Goal: Feedback & Contribution: Submit feedback/report problem

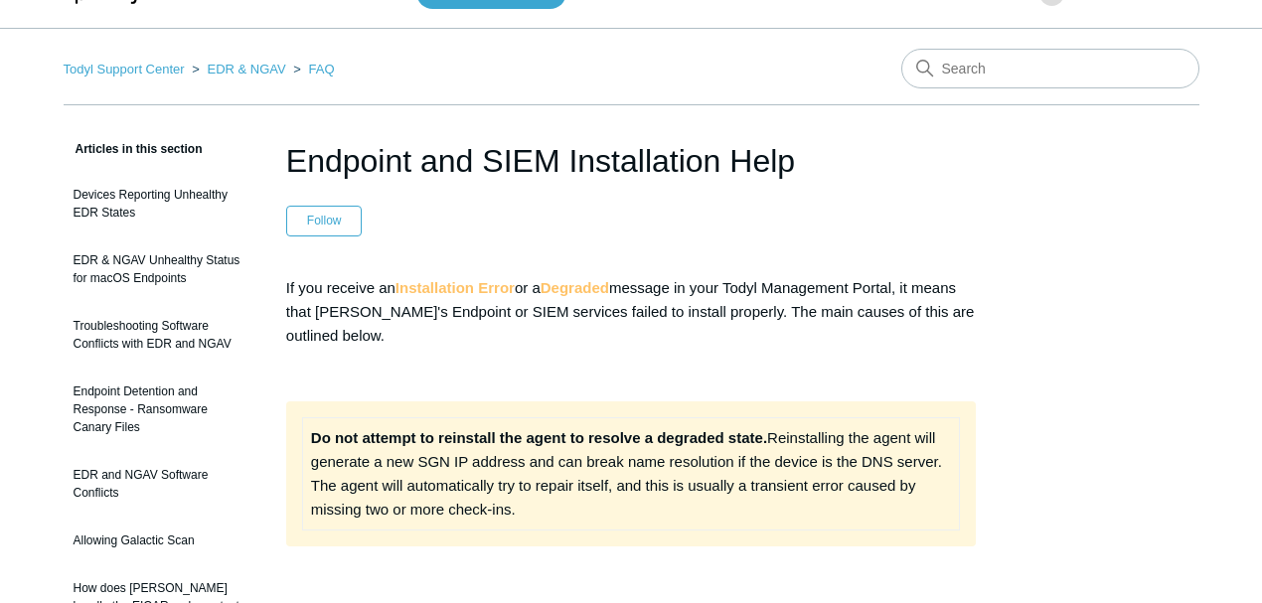
scroll to position [66, 0]
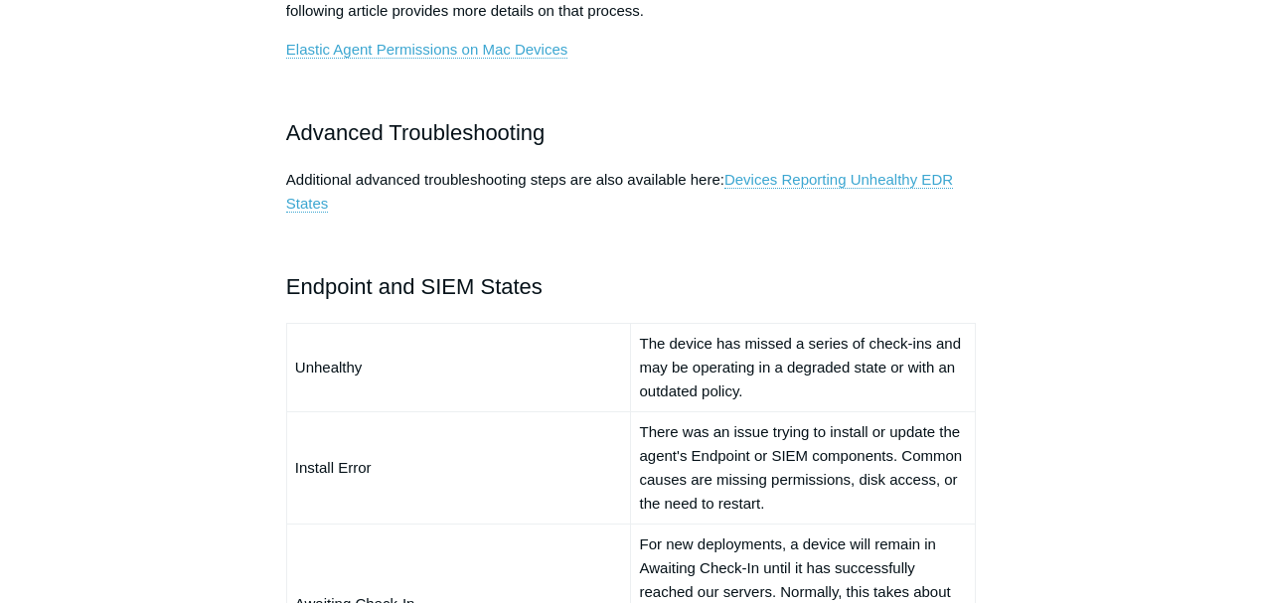
scroll to position [1258, 0]
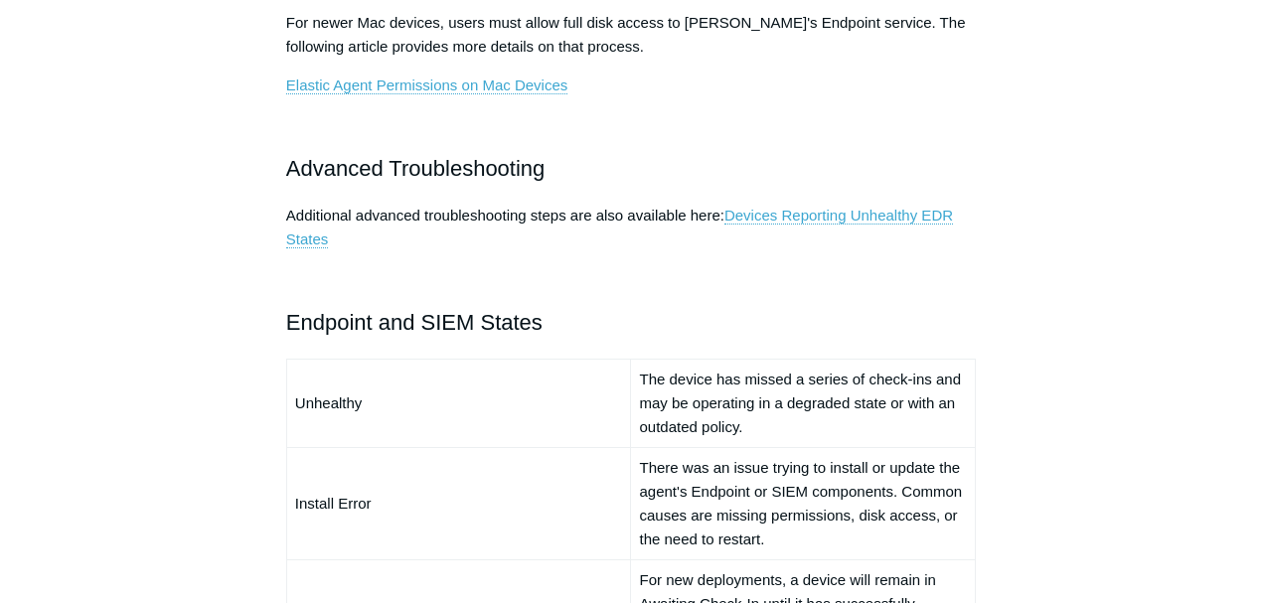
click at [777, 215] on link "Devices Reporting Unhealthy EDR States" at bounding box center [619, 228] width 667 height 42
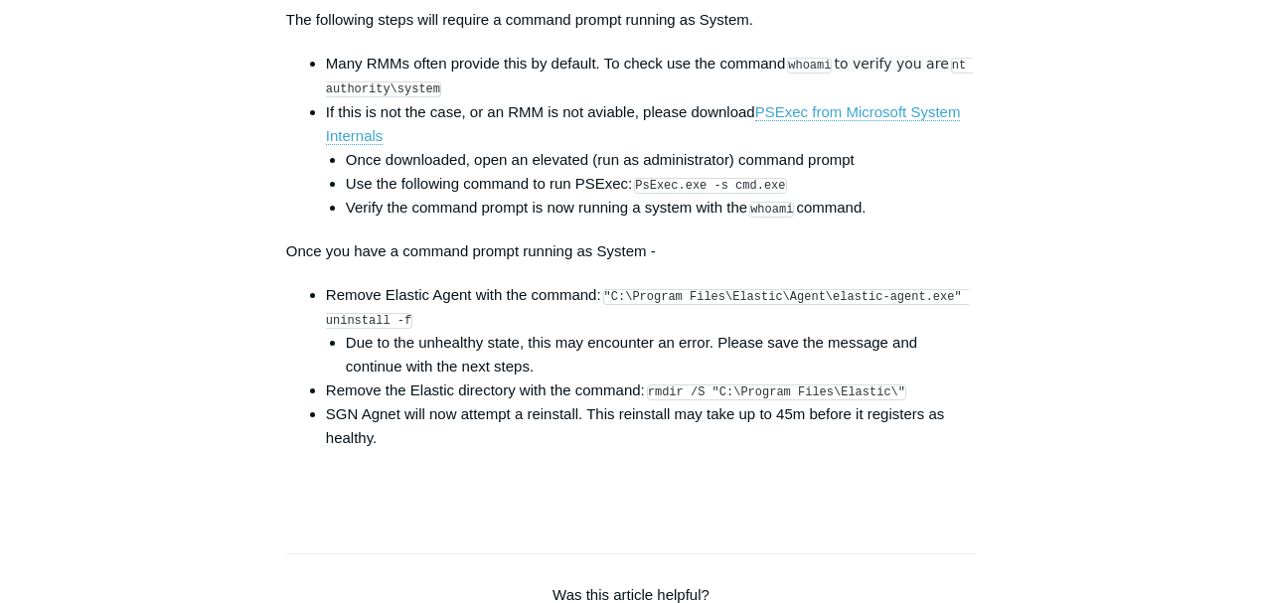
scroll to position [3113, 0]
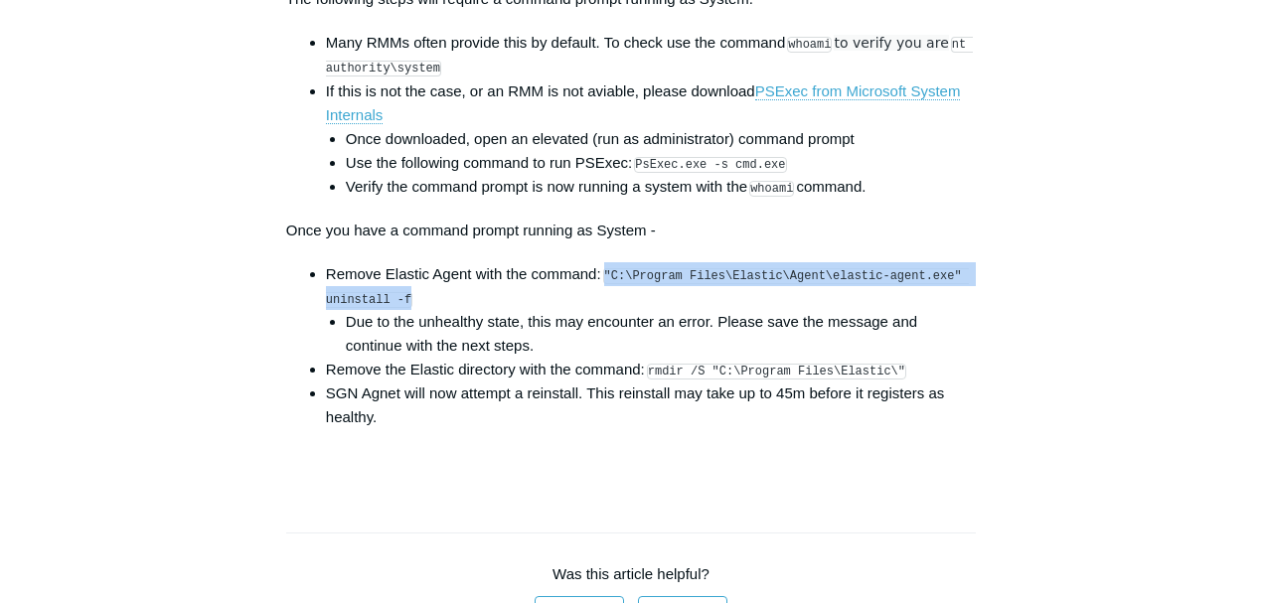
drag, startPoint x: 610, startPoint y: 276, endPoint x: 405, endPoint y: 292, distance: 205.3
click at [405, 292] on li "Remove Elastic Agent with the command: "C:\Program Files\Elastic\Agent\elastic-…" at bounding box center [651, 309] width 650 height 95
copy code ""C:\Program Files\Elastic\Agent\elastic-agent.exe" uninstall -f"
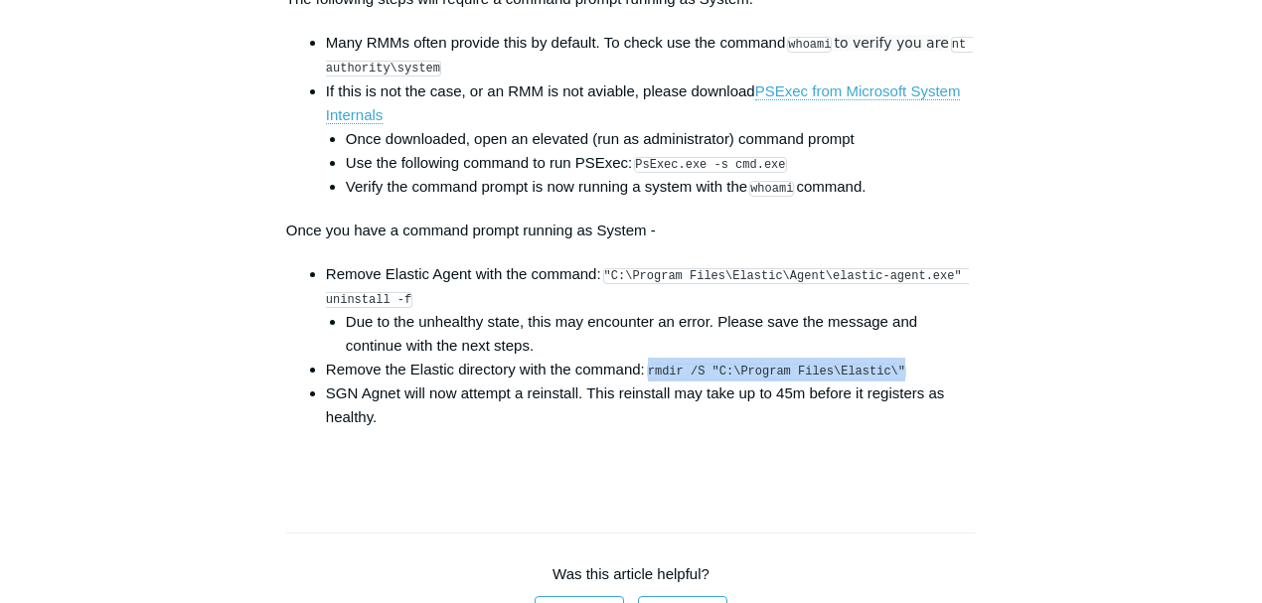
drag, startPoint x: 652, startPoint y: 375, endPoint x: 884, endPoint y: 369, distance: 232.6
click at [884, 369] on code "rmdir /S "C:\Program Files\Elastic\"" at bounding box center [776, 372] width 259 height 16
copy code "rmdir /S "C:\Program Files\Elastic\""
click at [656, 290] on li "Remove Elastic Agent with the command: "C:\Program Files\Elastic\Agent\elastic-…" at bounding box center [651, 309] width 650 height 95
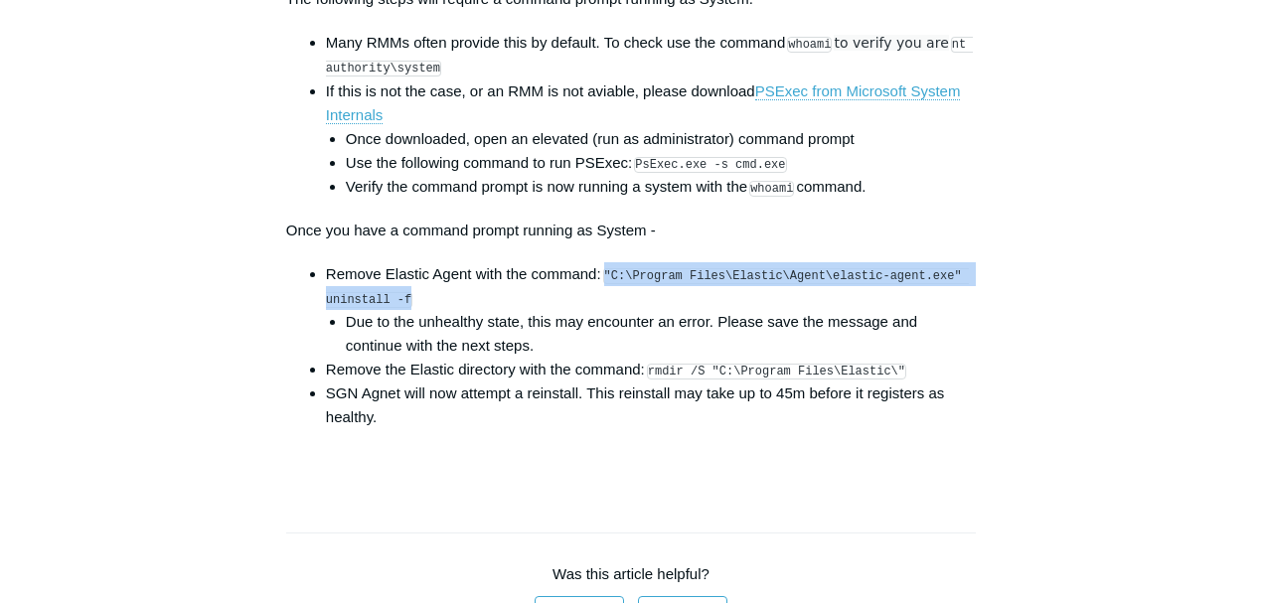
drag, startPoint x: 606, startPoint y: 275, endPoint x: 594, endPoint y: 294, distance: 22.3
click at [594, 294] on li "Remove Elastic Agent with the command: "C:\Program Files\Elastic\Agent\elastic-…" at bounding box center [651, 309] width 650 height 95
copy code ""C:\Program Files\Elastic\Agent\elastic-agent.exe" uninstall -f"
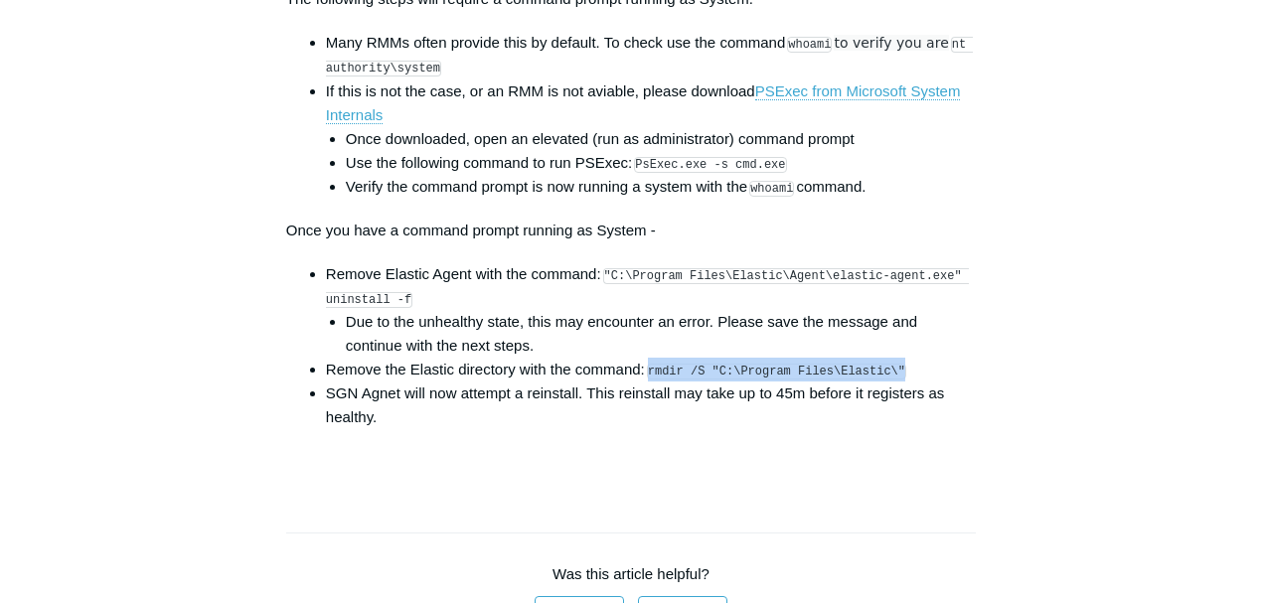
drag, startPoint x: 651, startPoint y: 376, endPoint x: 887, endPoint y: 374, distance: 236.5
click at [887, 374] on code "rmdir /S "C:\Program Files\Elastic\"" at bounding box center [776, 372] width 259 height 16
copy code "rmdir /S "C:\Program Files\Elastic\""
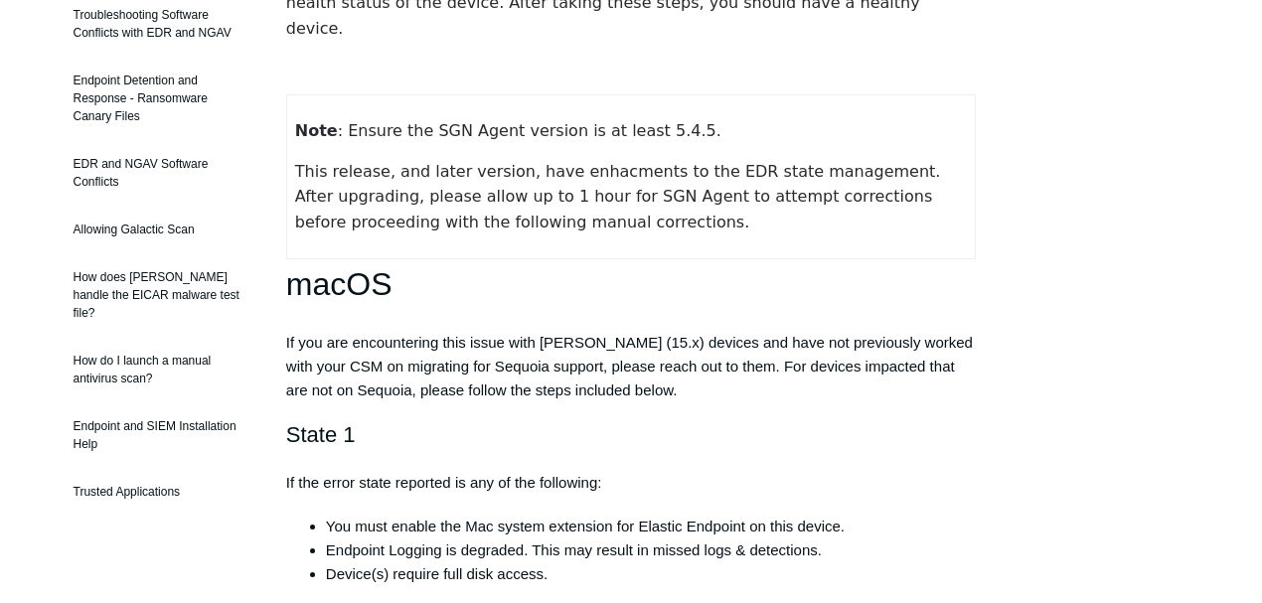
scroll to position [0, 0]
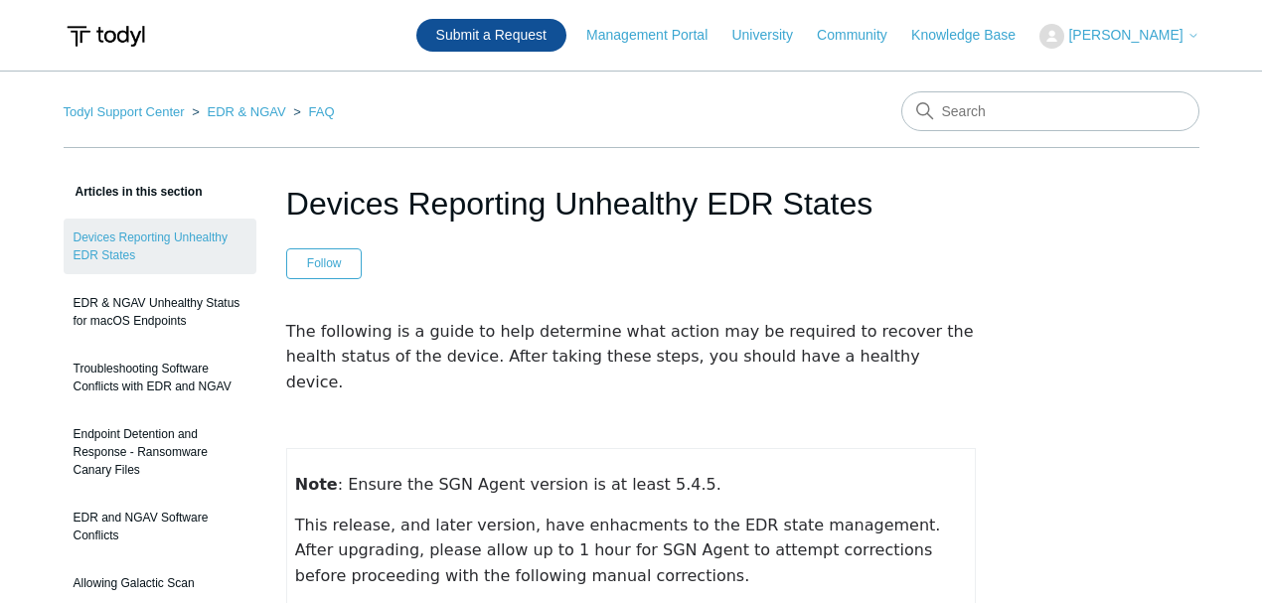
drag, startPoint x: 529, startPoint y: 229, endPoint x: 501, endPoint y: 26, distance: 204.6
click at [867, 38] on link "Community" at bounding box center [862, 35] width 90 height 21
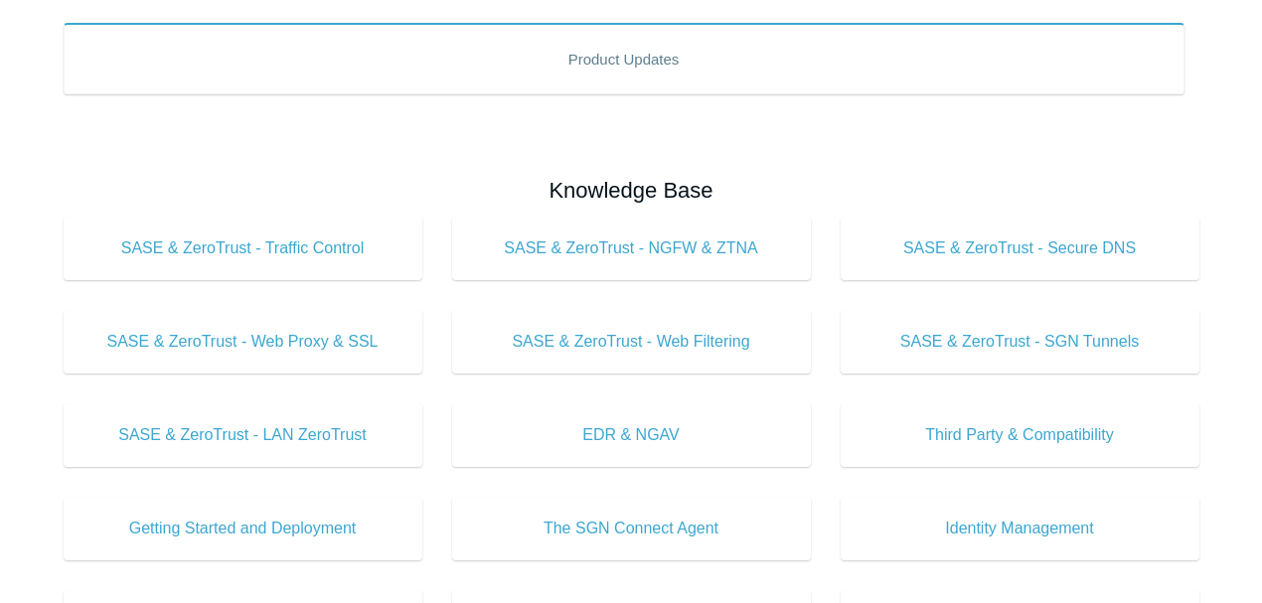
scroll to position [530, 0]
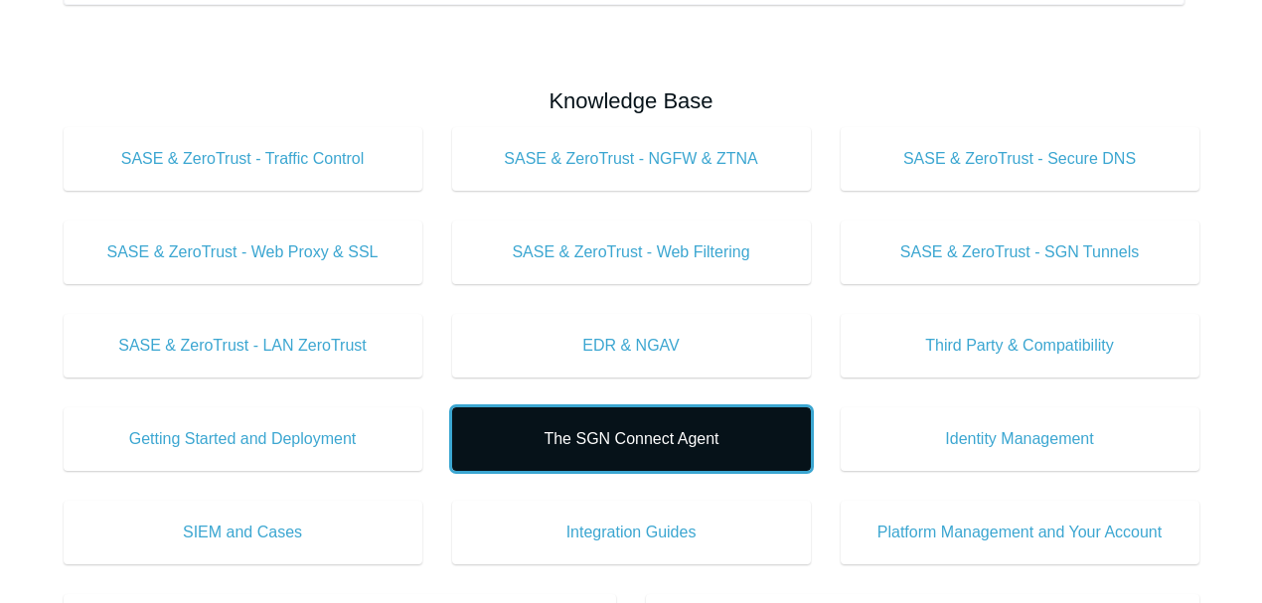
click at [530, 443] on span "The SGN Connect Agent" at bounding box center [631, 439] width 299 height 24
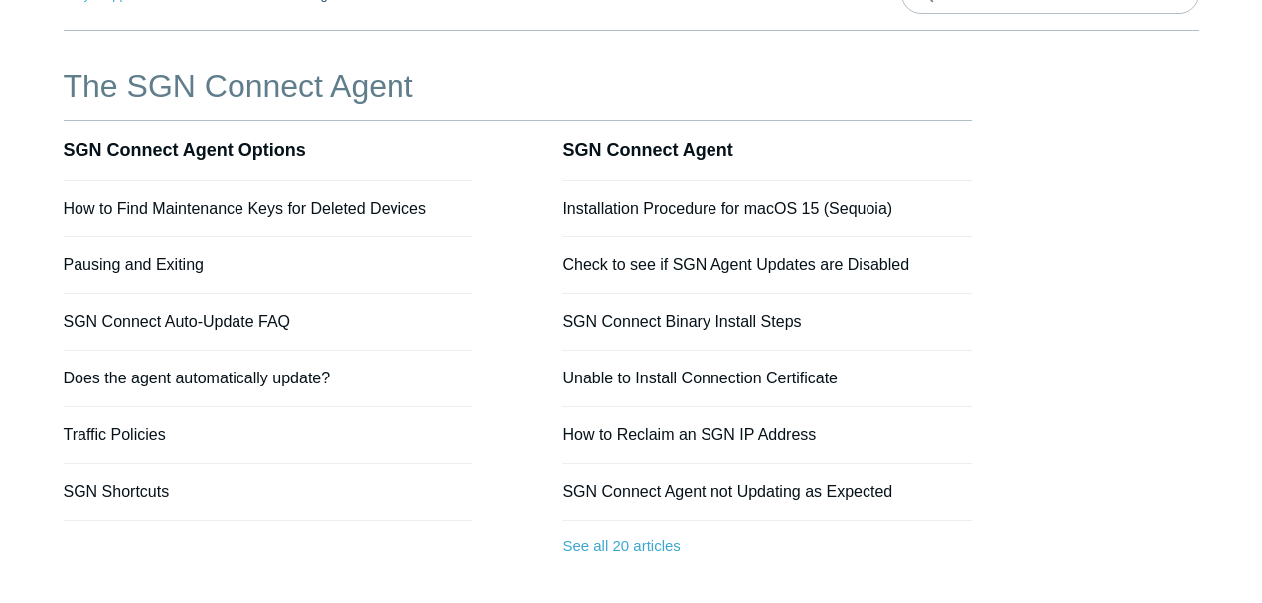
scroll to position [132, 0]
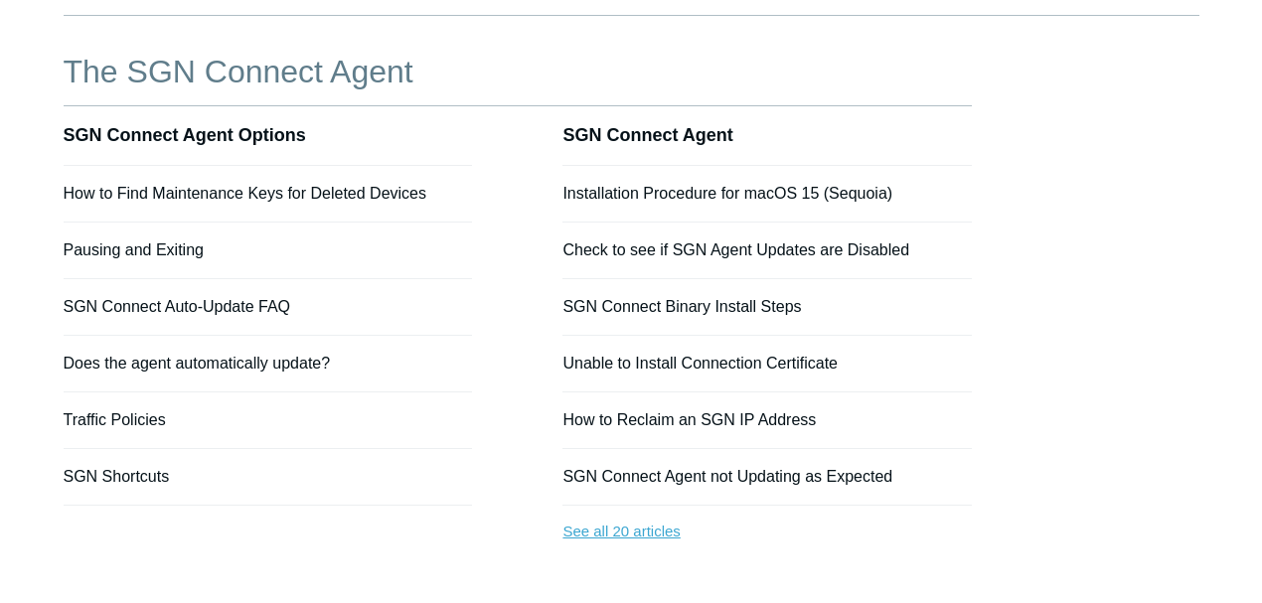
click at [601, 530] on link "See all 20 articles" at bounding box center [766, 532] width 408 height 53
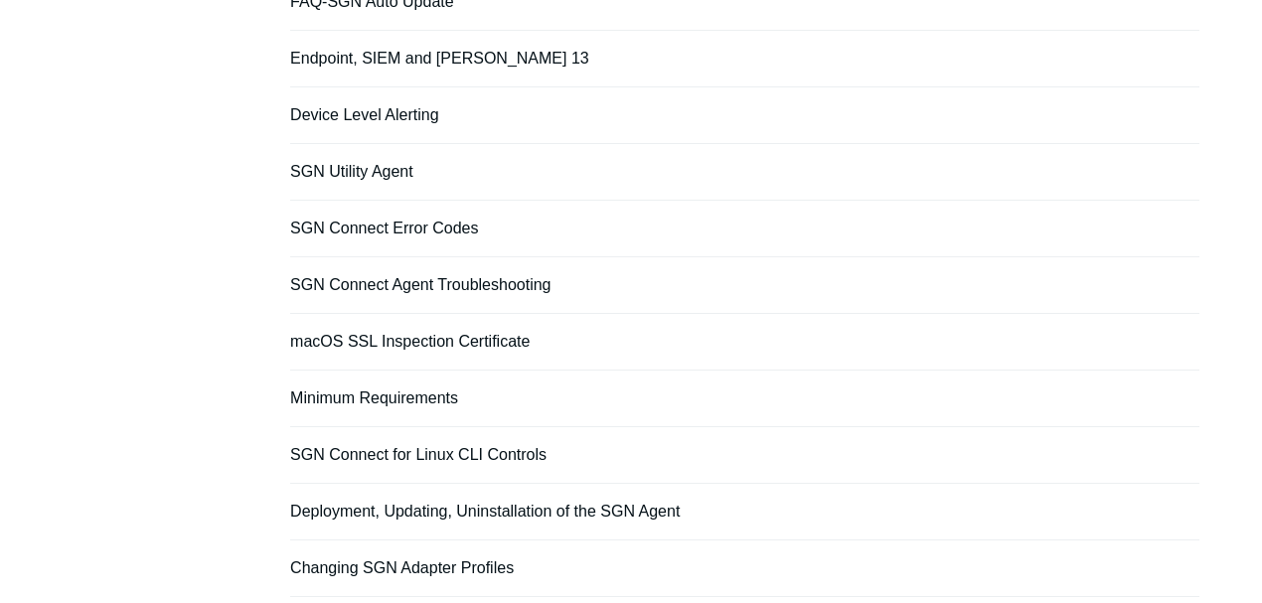
scroll to position [765, 0]
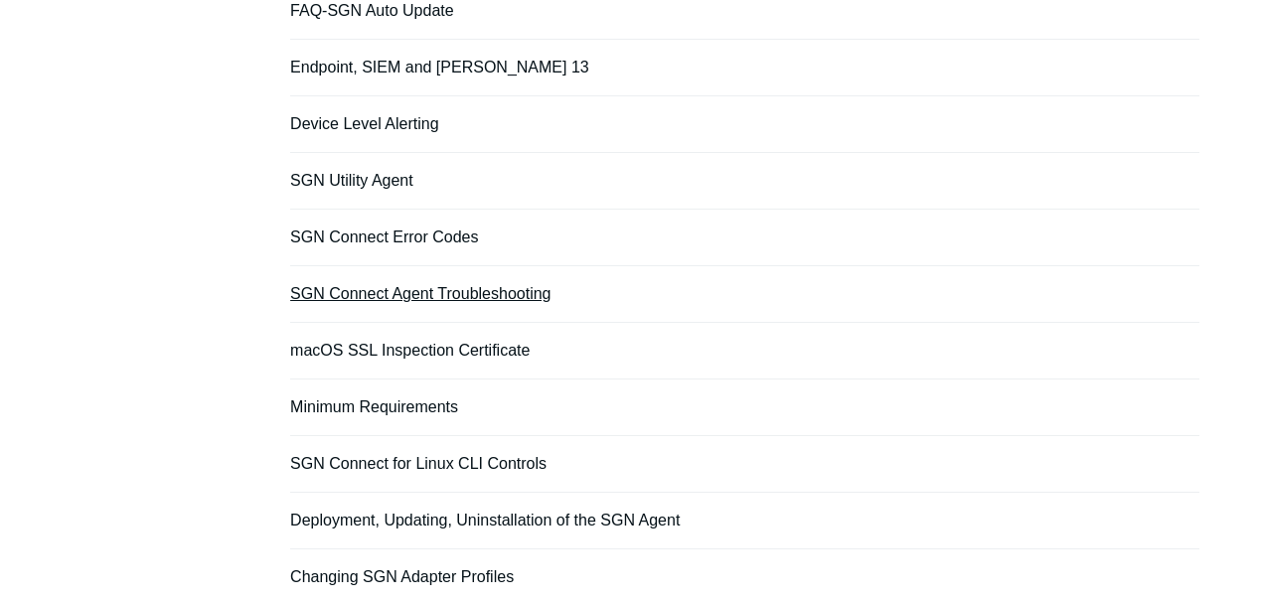
click at [413, 286] on link "SGN Connect Agent Troubleshooting" at bounding box center [420, 293] width 260 height 17
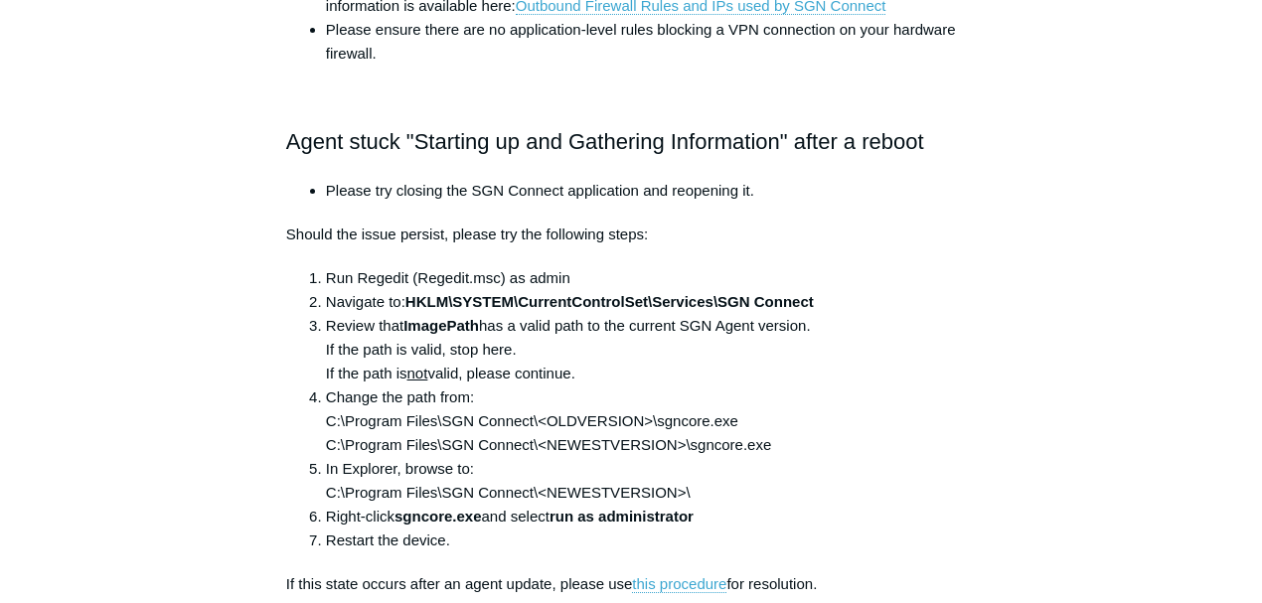
scroll to position [1324, 0]
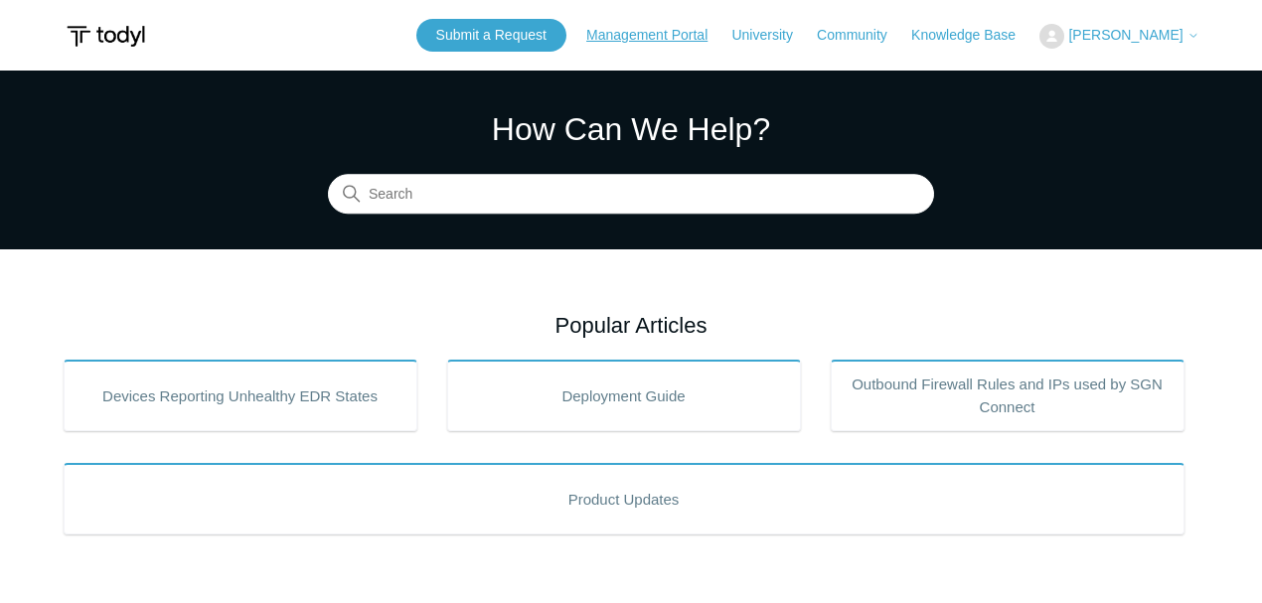
click at [690, 37] on link "Management Portal" at bounding box center [656, 35] width 141 height 21
click at [489, 28] on link "Submit a Request" at bounding box center [491, 35] width 150 height 33
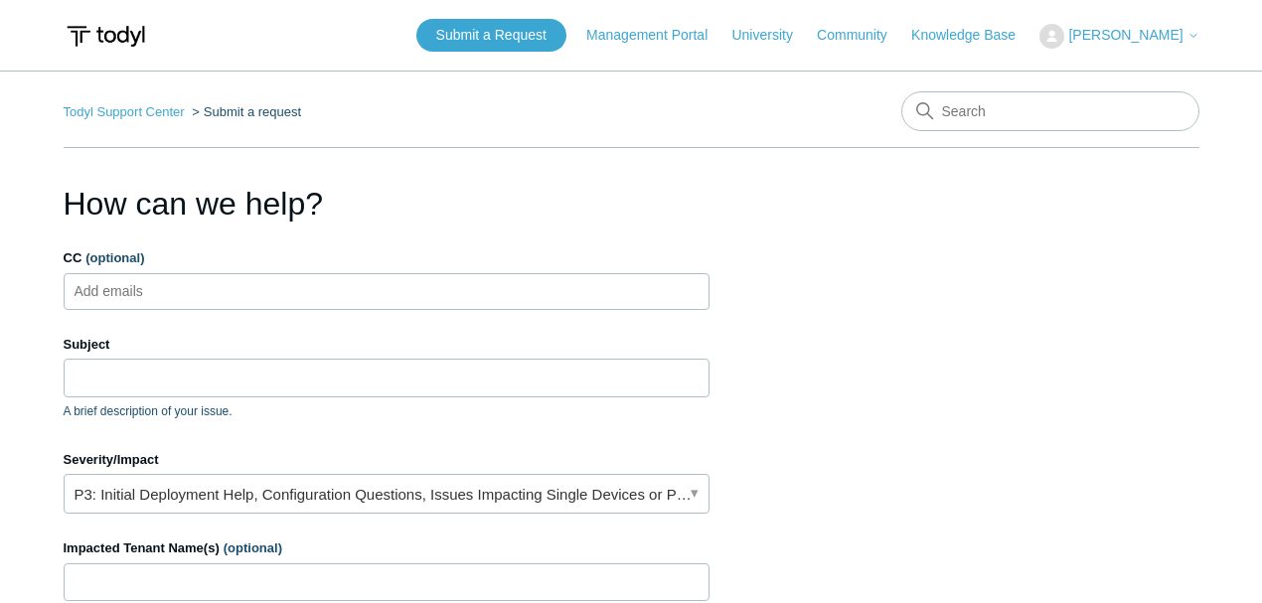
click at [149, 276] on input "CC (optional)" at bounding box center [126, 291] width 118 height 30
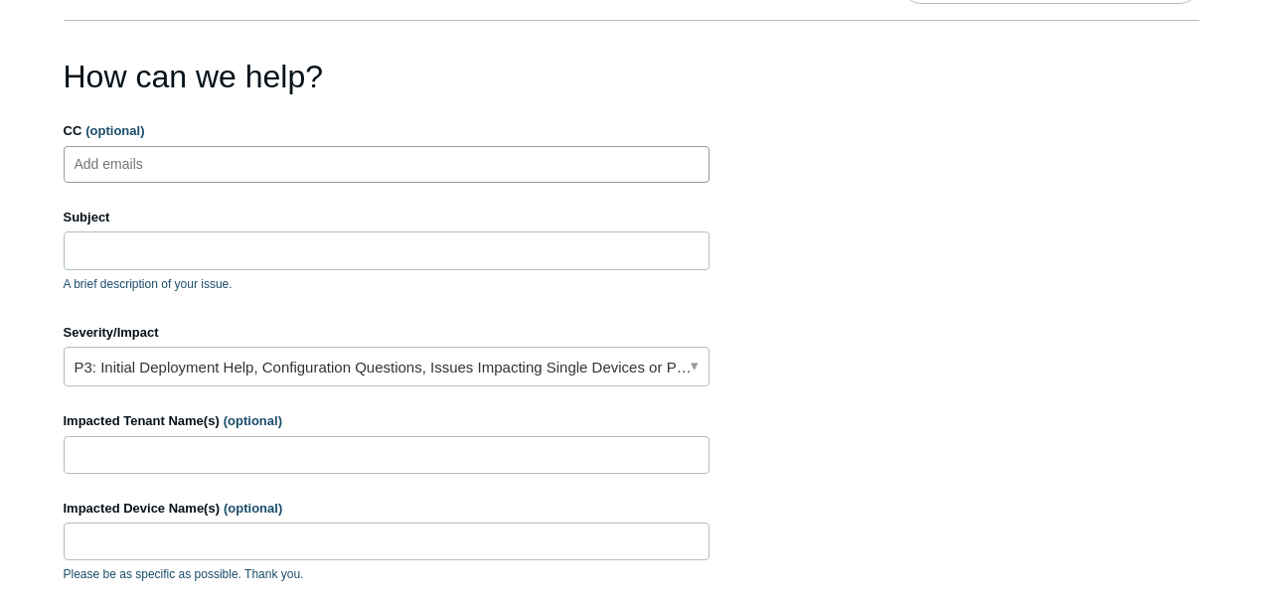
scroll to position [132, 0]
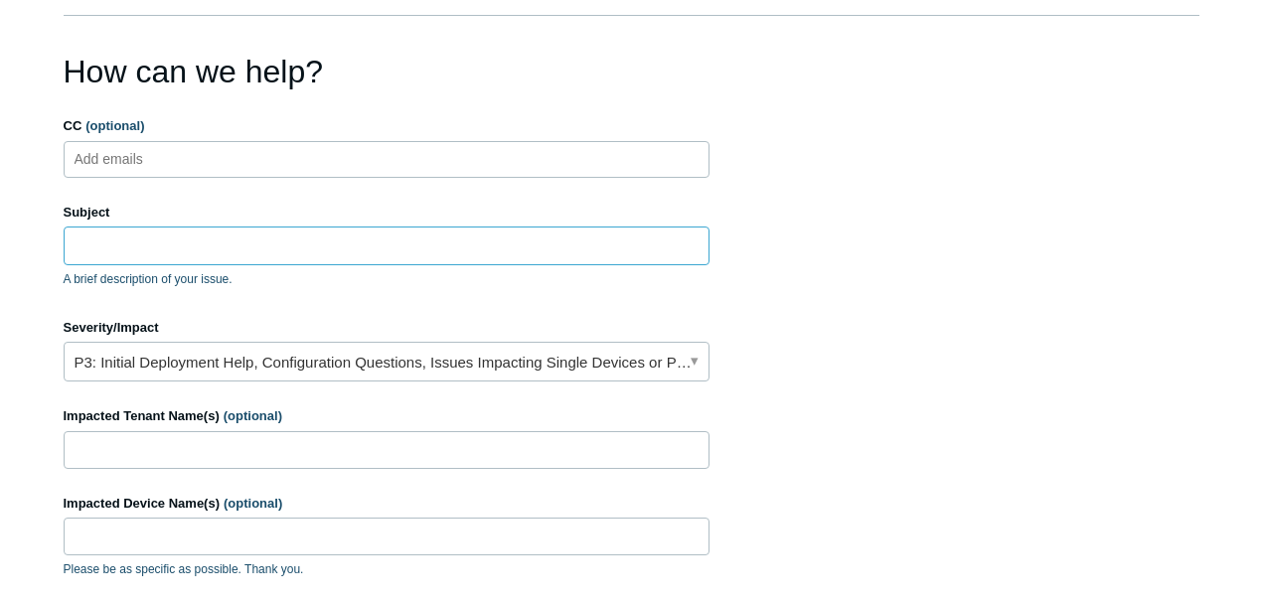
click at [110, 240] on input "Subject" at bounding box center [387, 246] width 646 height 38
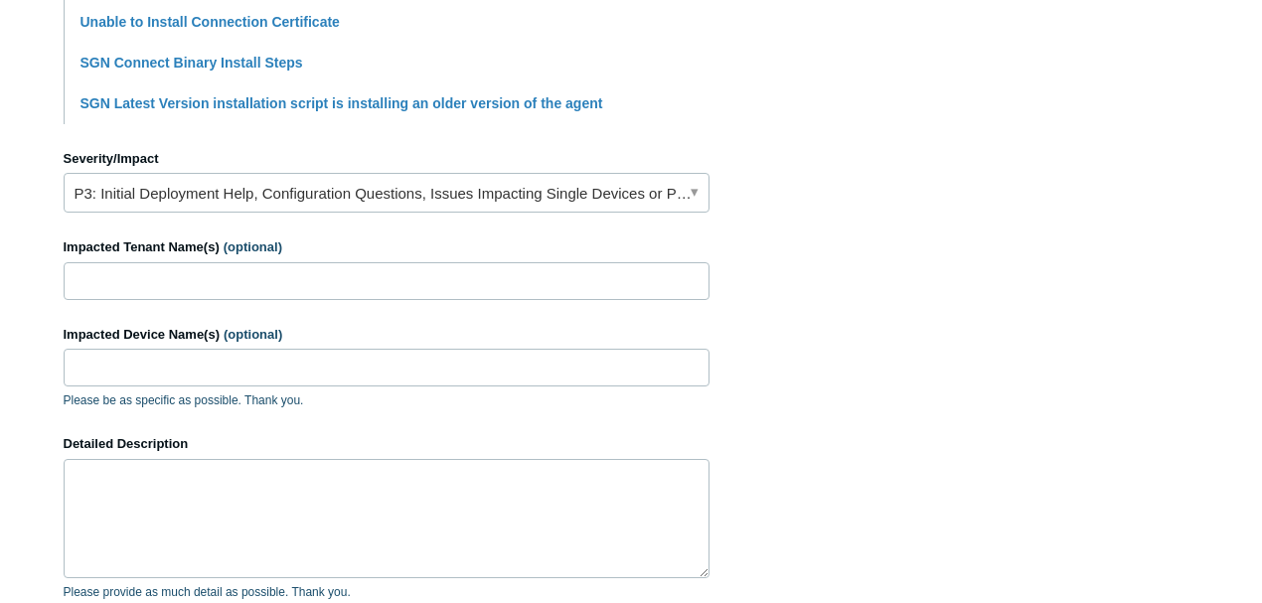
scroll to position [795, 0]
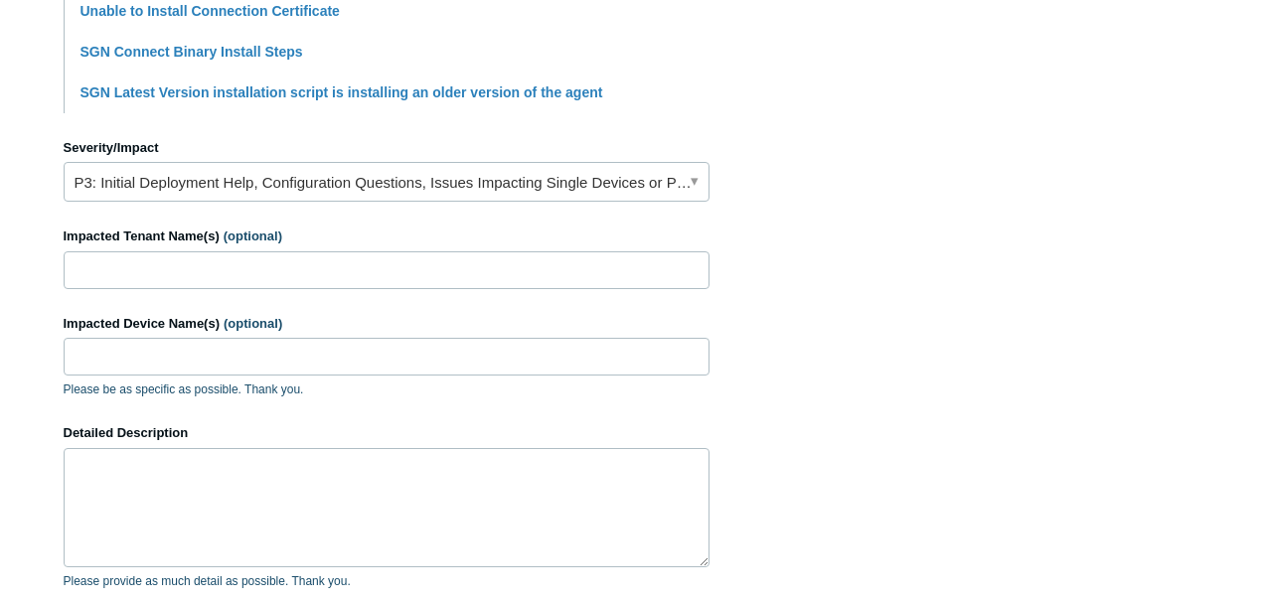
type input "Install Error"
click at [137, 185] on link "P3: Initial Deployment Help, Configuration Questions, Issues Impacting Single D…" at bounding box center [387, 182] width 646 height 40
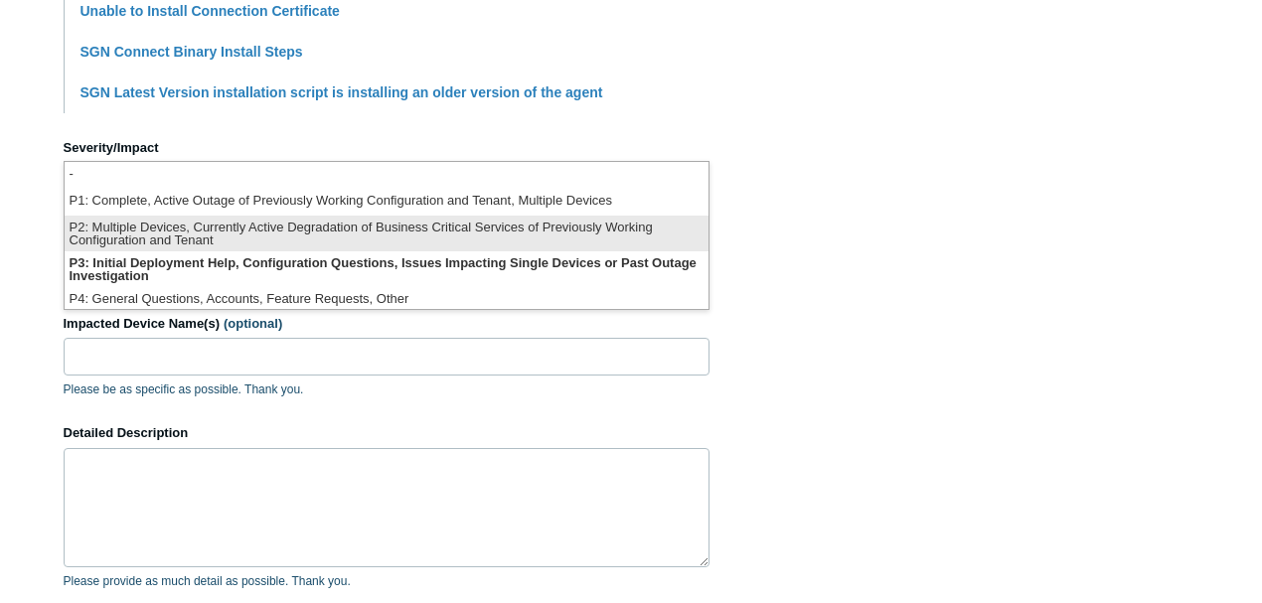
click at [146, 230] on li "P2: Multiple Devices, Currently Active Degradation of Business Critical Service…" at bounding box center [387, 234] width 644 height 36
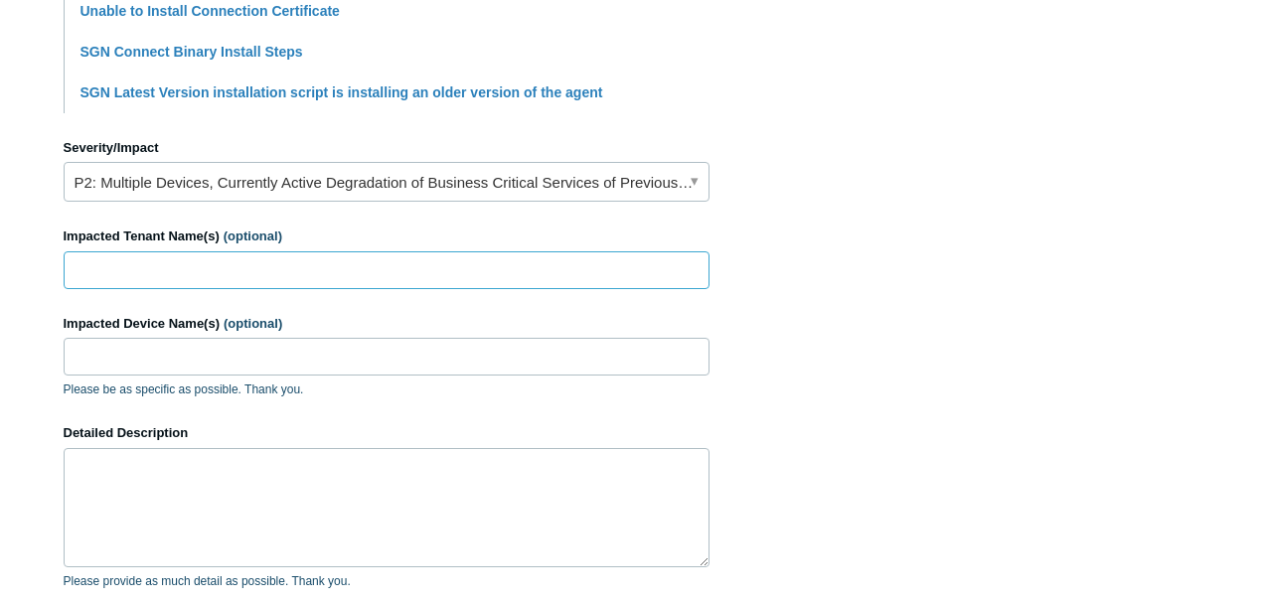
click at [109, 272] on input "Impacted Tenant Name(s) (optional)" at bounding box center [387, 270] width 646 height 38
type input "Rogue River Police Dept."
click at [163, 368] on input "Impacted Device Name(s) (optional)" at bounding box center [387, 357] width 646 height 38
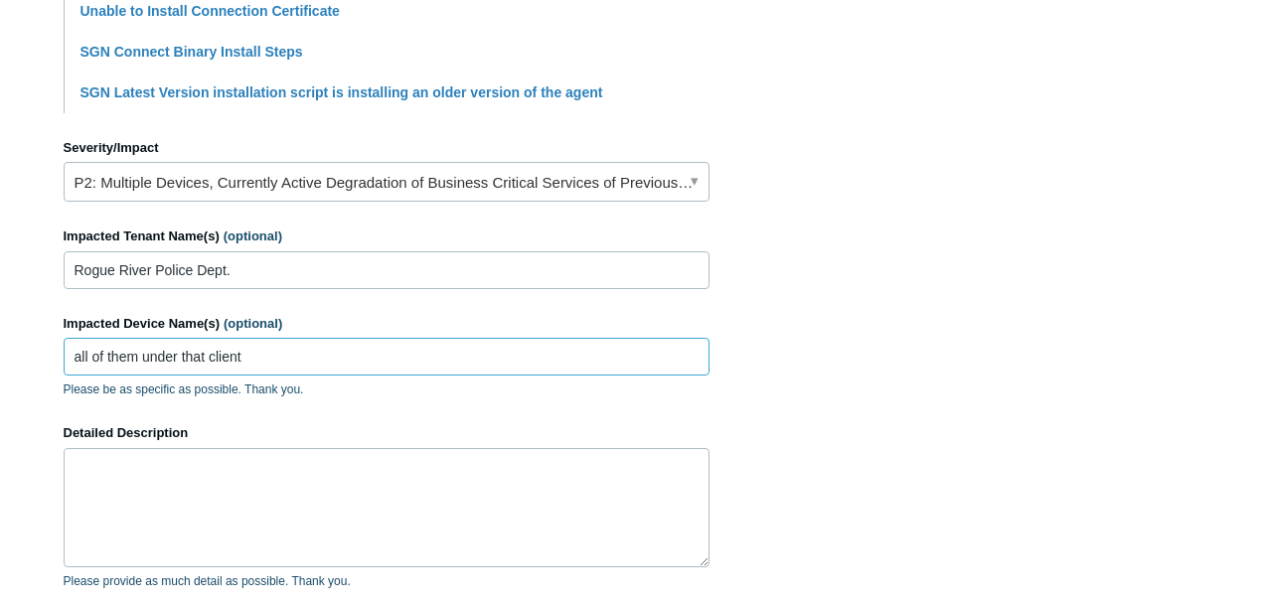
type input "all of them under that client"
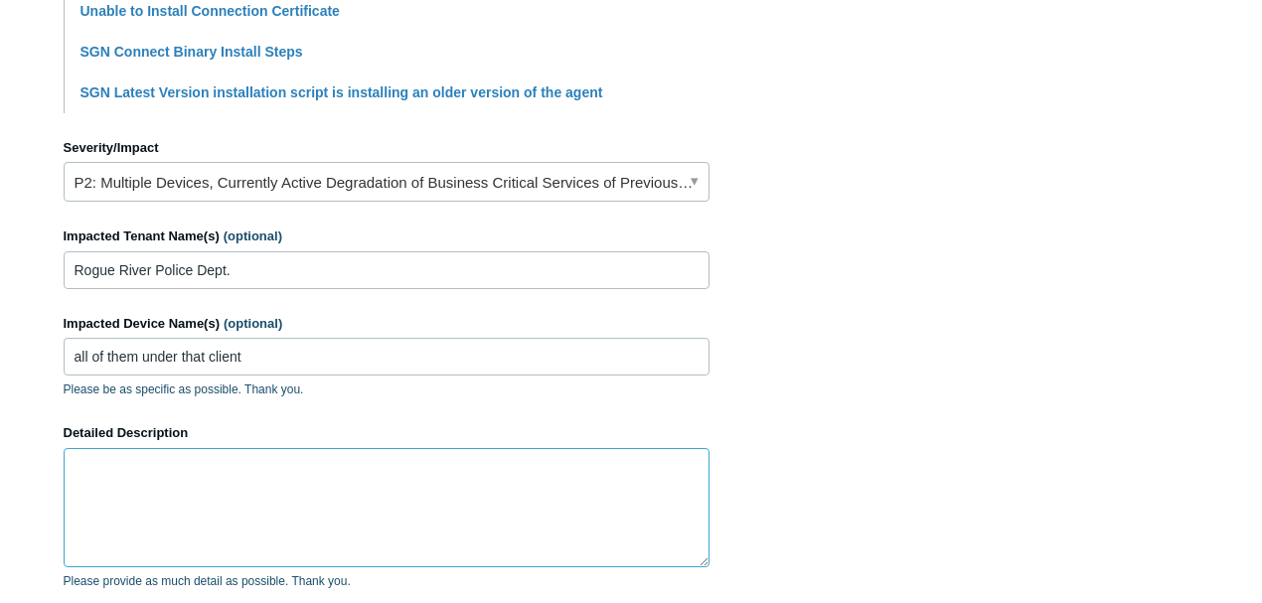
click at [203, 539] on textarea "Detailed Description" at bounding box center [387, 507] width 646 height 119
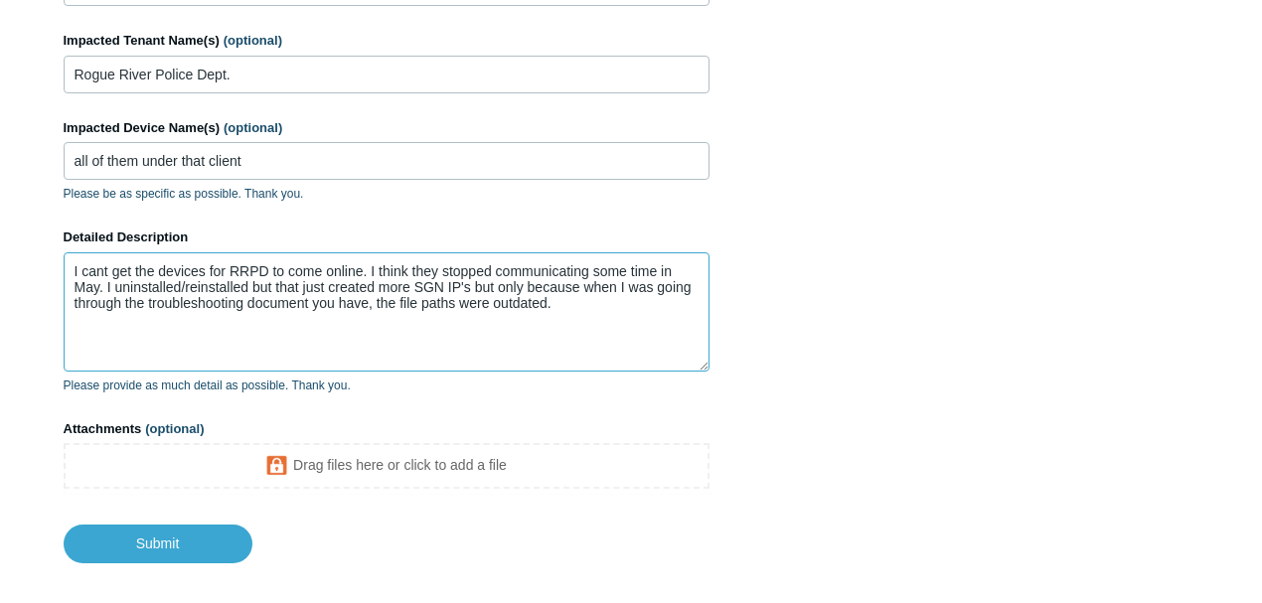
scroll to position [994, 0]
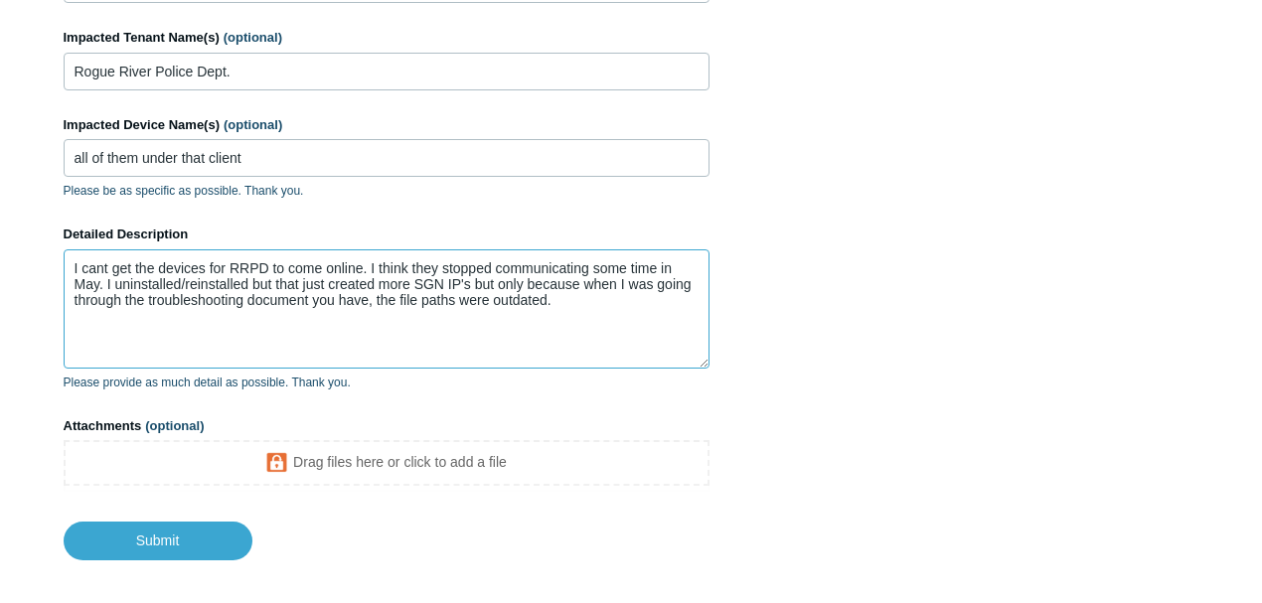
click at [582, 306] on textarea "I cant get the devices for RRPD to come online. I think they stopped communicat…" at bounding box center [387, 308] width 646 height 119
click at [584, 302] on textarea "I cant get the devices for RRPD to come online. I think they stopped communicat…" at bounding box center [387, 308] width 646 height 119
click at [577, 290] on textarea "I cant get the devices for RRPD to come online. I think they stopped communicat…" at bounding box center [387, 308] width 646 height 119
drag, startPoint x: 572, startPoint y: 290, endPoint x: 581, endPoint y: 280, distance: 13.4
click at [581, 280] on textarea "I cant get the devices for RRPD to come online. I think they stopped communicat…" at bounding box center [387, 308] width 646 height 119
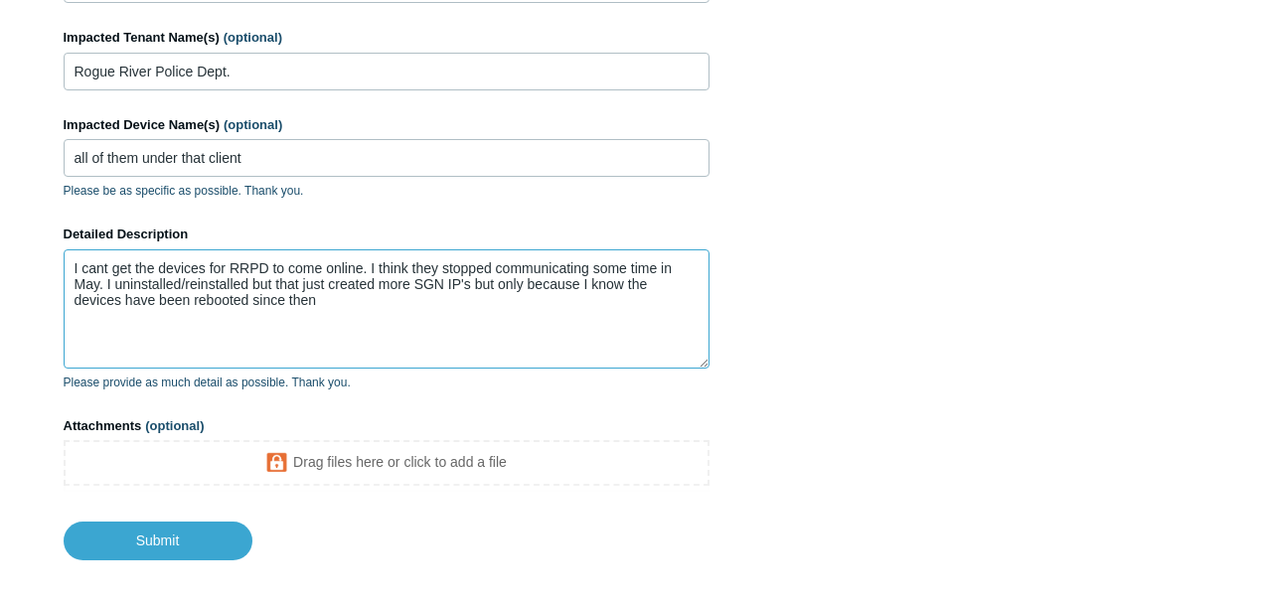
click at [348, 300] on textarea "I cant get the devices for RRPD to come online. I think they stopped communicat…" at bounding box center [387, 308] width 646 height 119
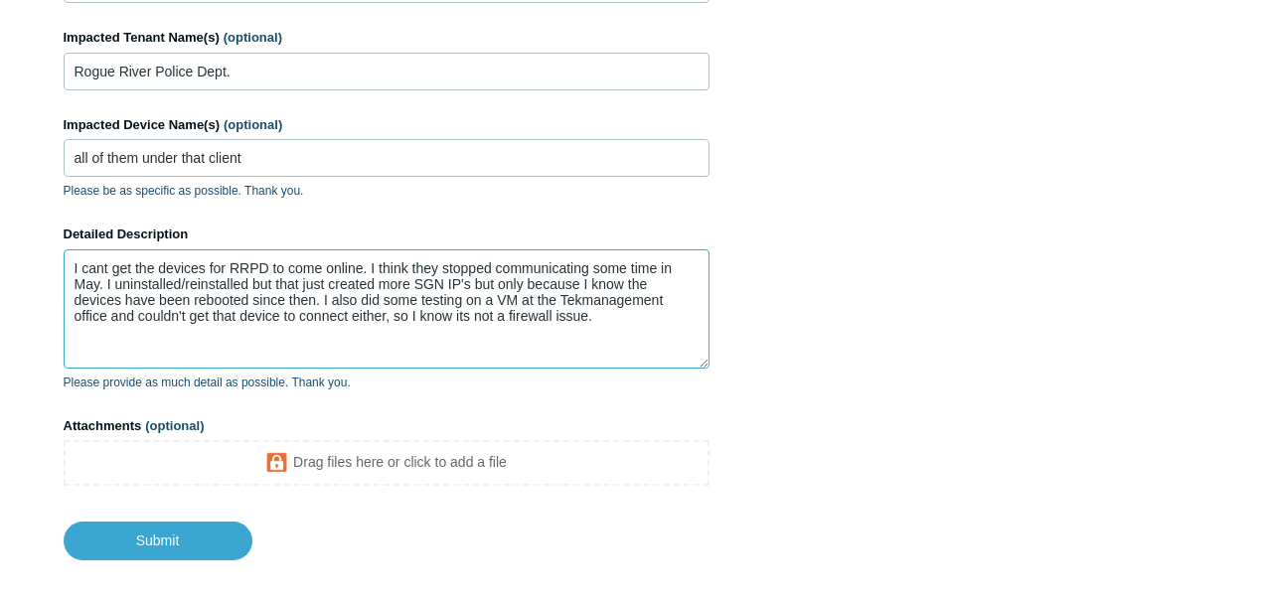
type textarea "I cant get the devices for RRPD to come online. I think they stopped communicat…"
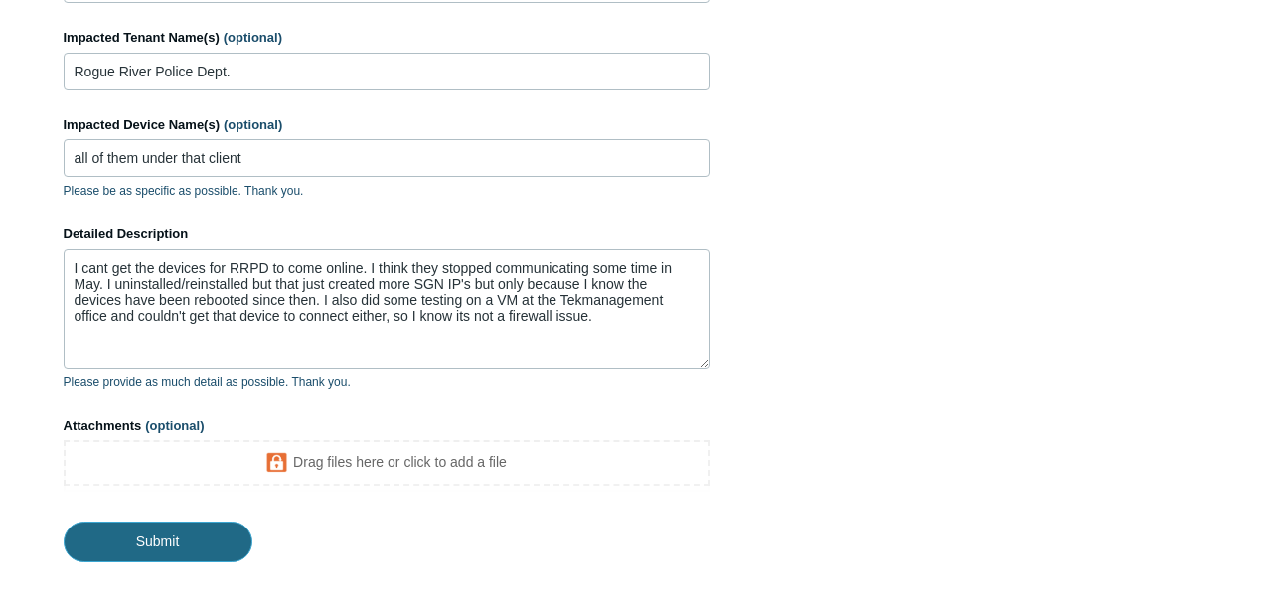
click at [217, 531] on input "Submit" at bounding box center [158, 542] width 189 height 40
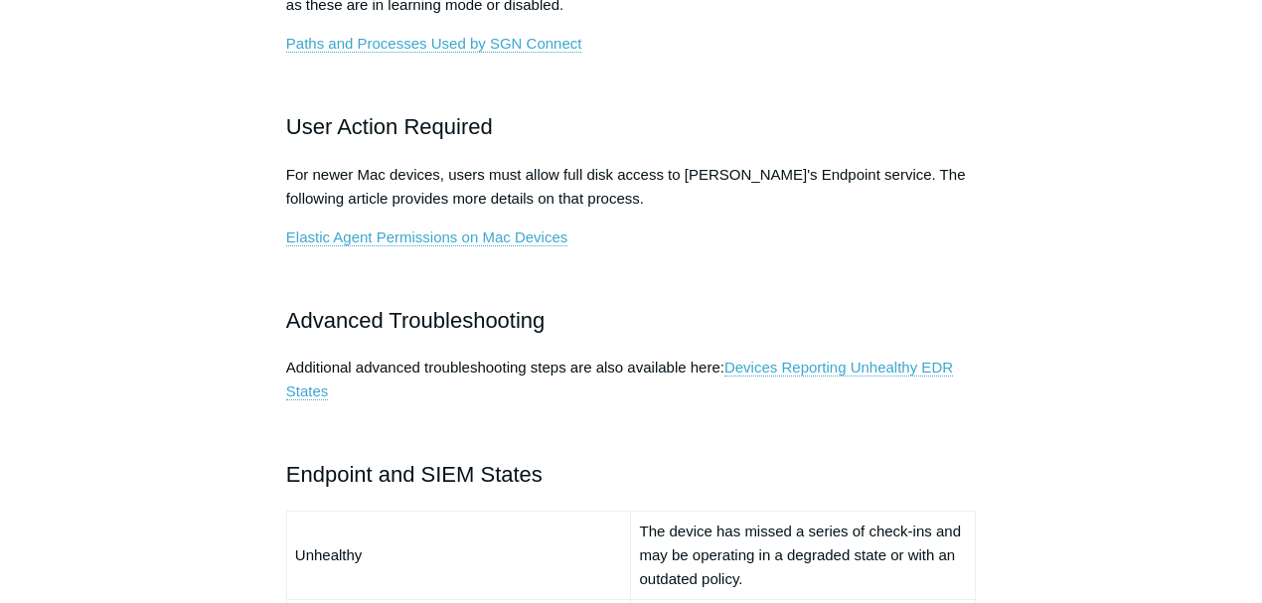
scroll to position [1139, 0]
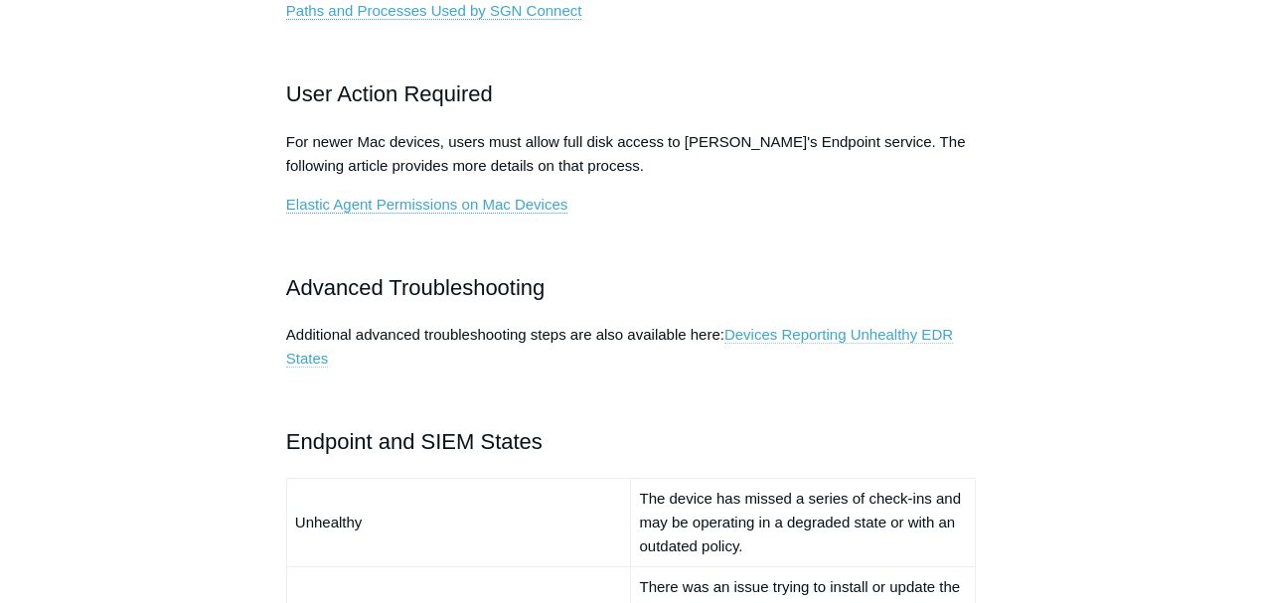
click at [798, 332] on link "Devices Reporting Unhealthy EDR States" at bounding box center [619, 347] width 667 height 42
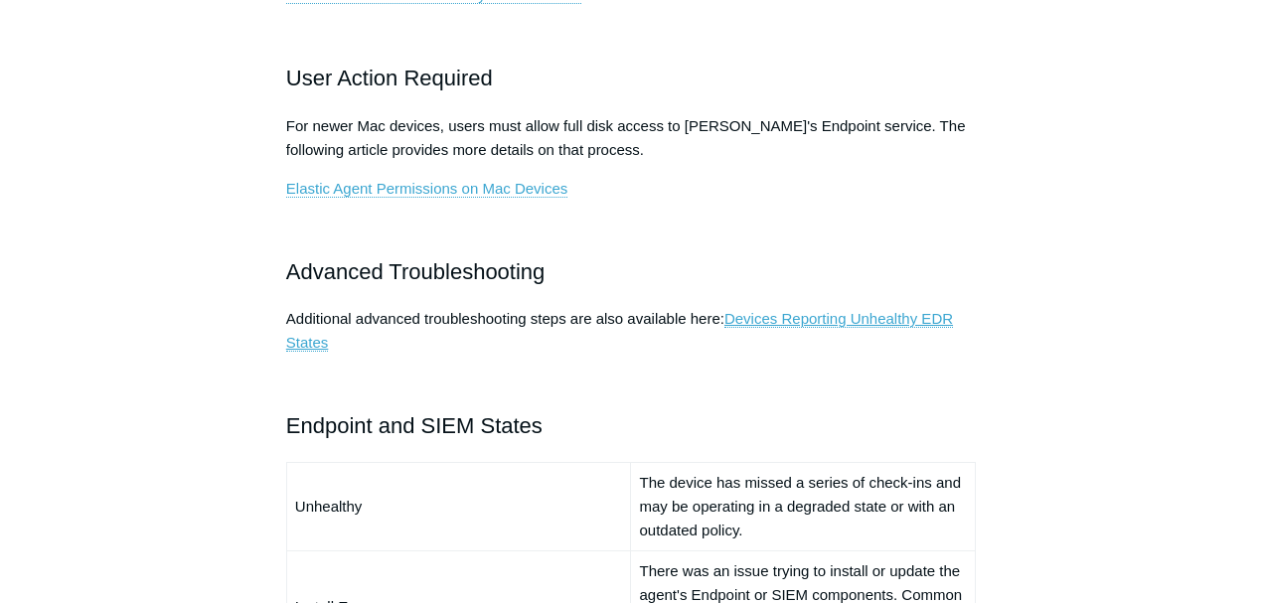
scroll to position [1205, 0]
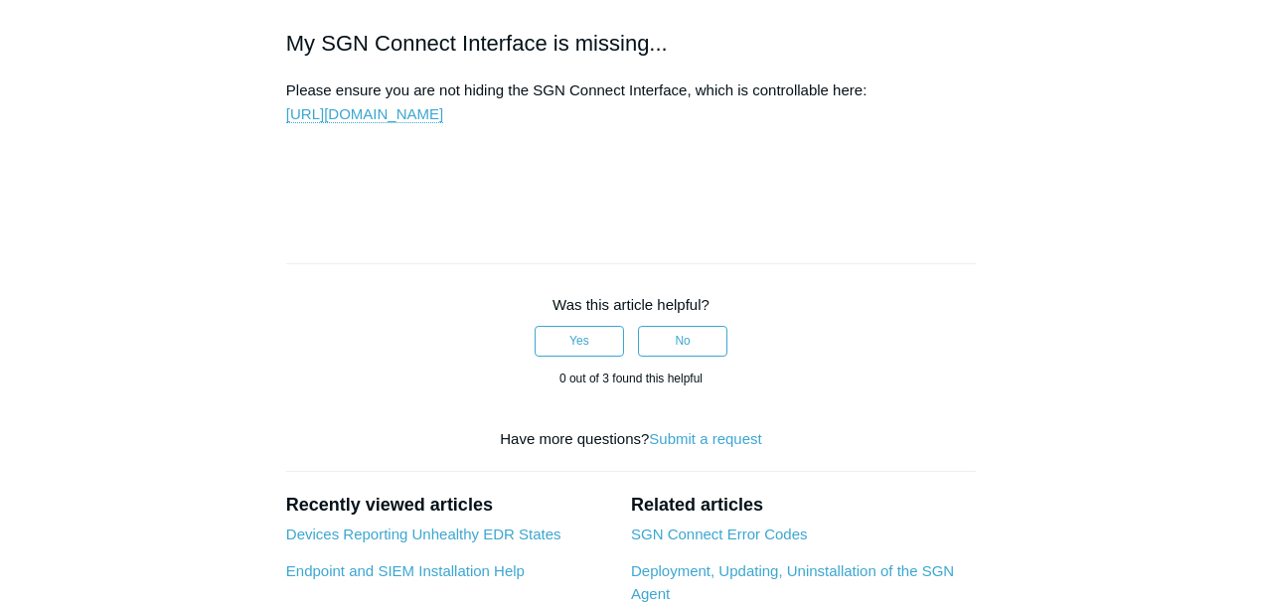
scroll to position [2848, 0]
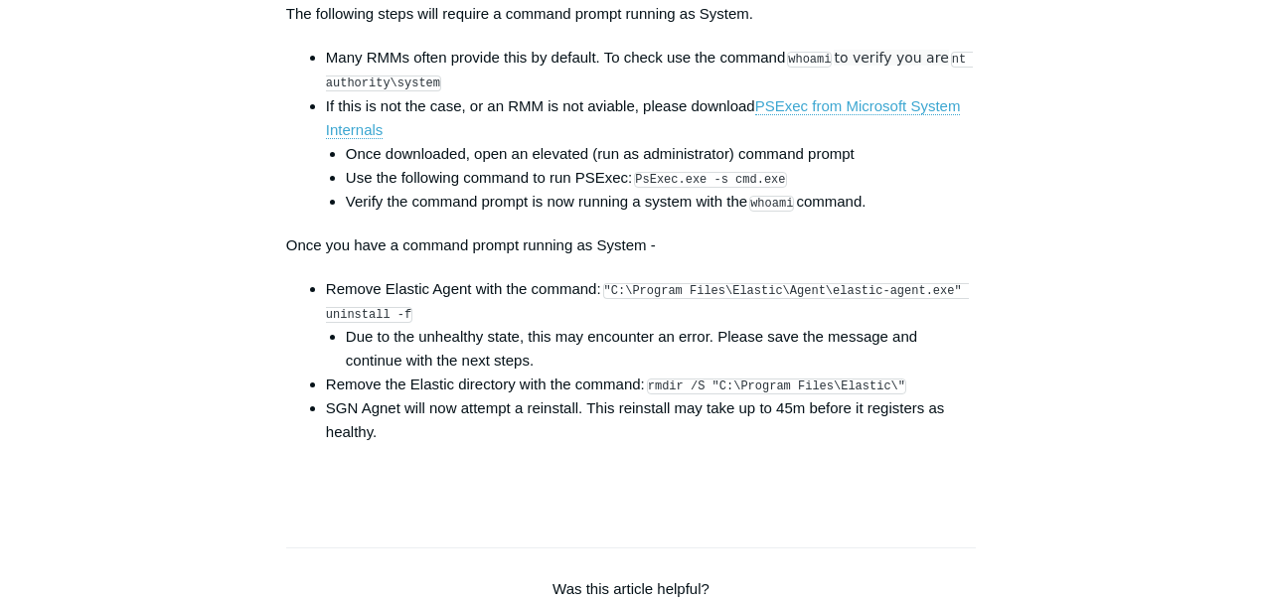
scroll to position [3113, 0]
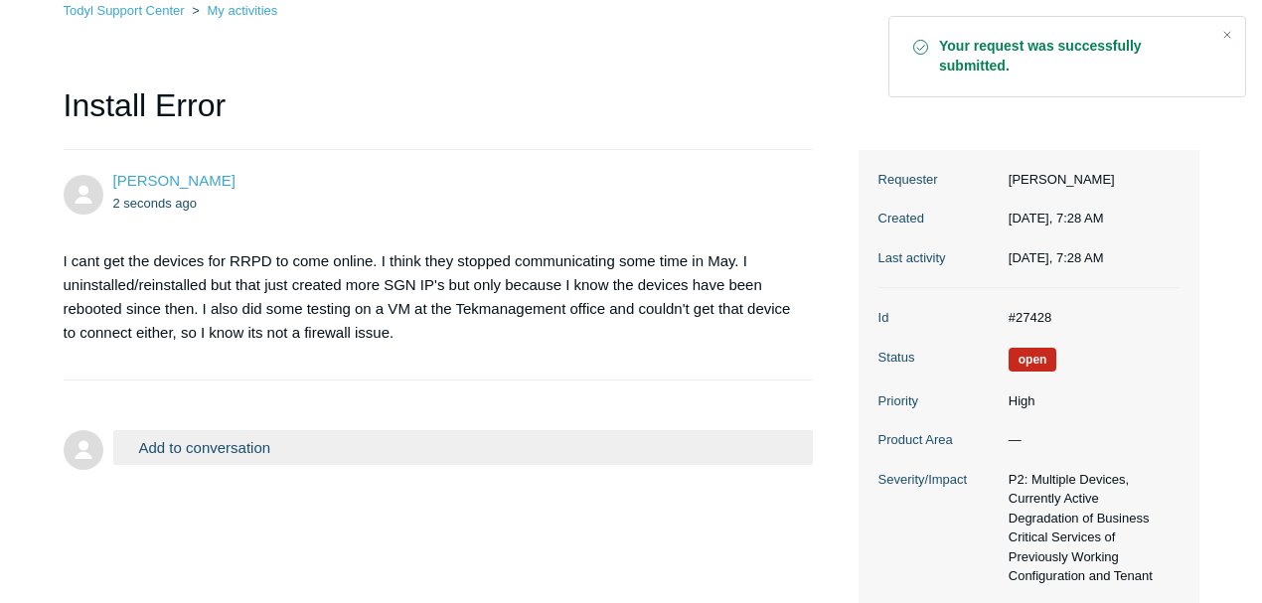
scroll to position [128, 0]
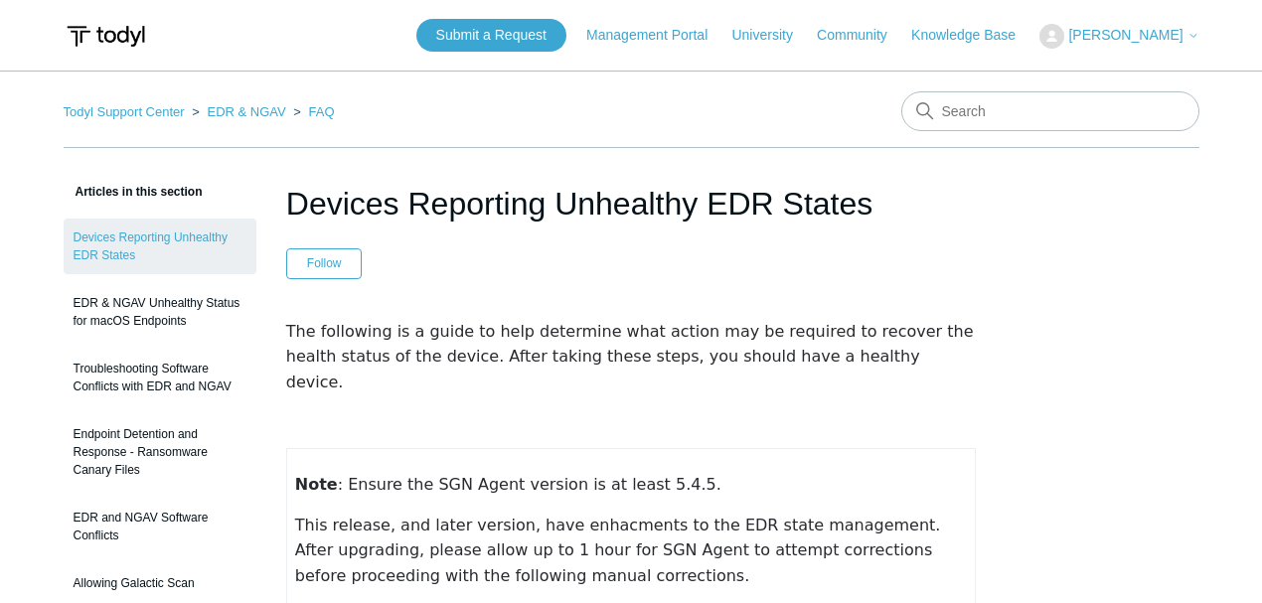
scroll to position [3113, 0]
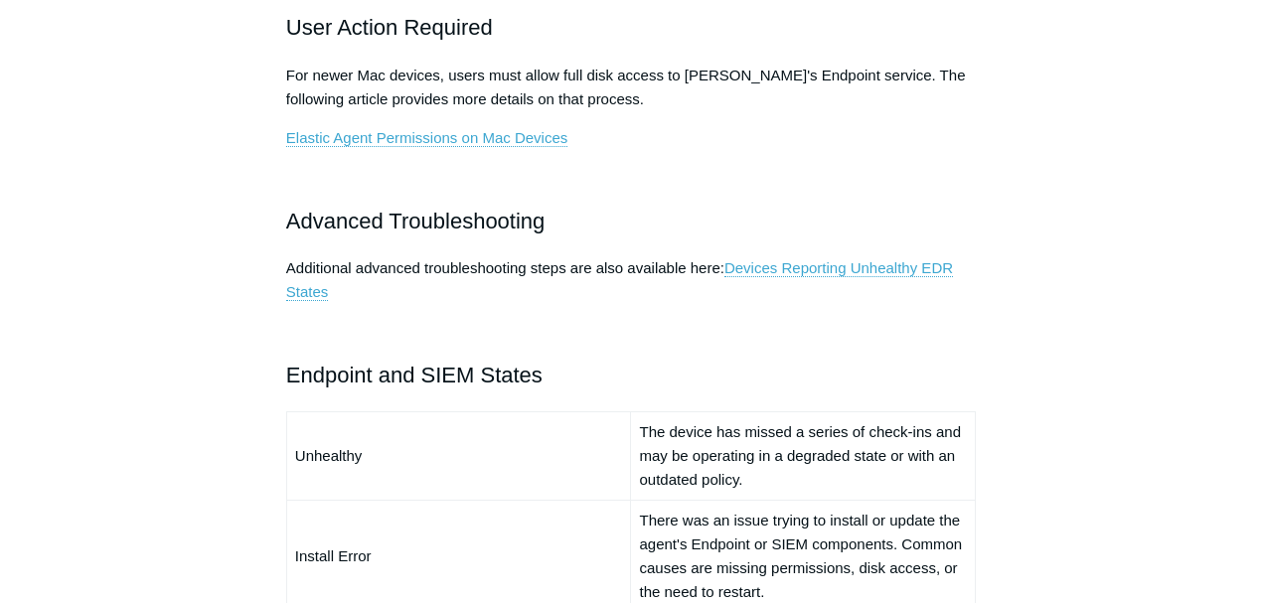
scroll to position [1205, 0]
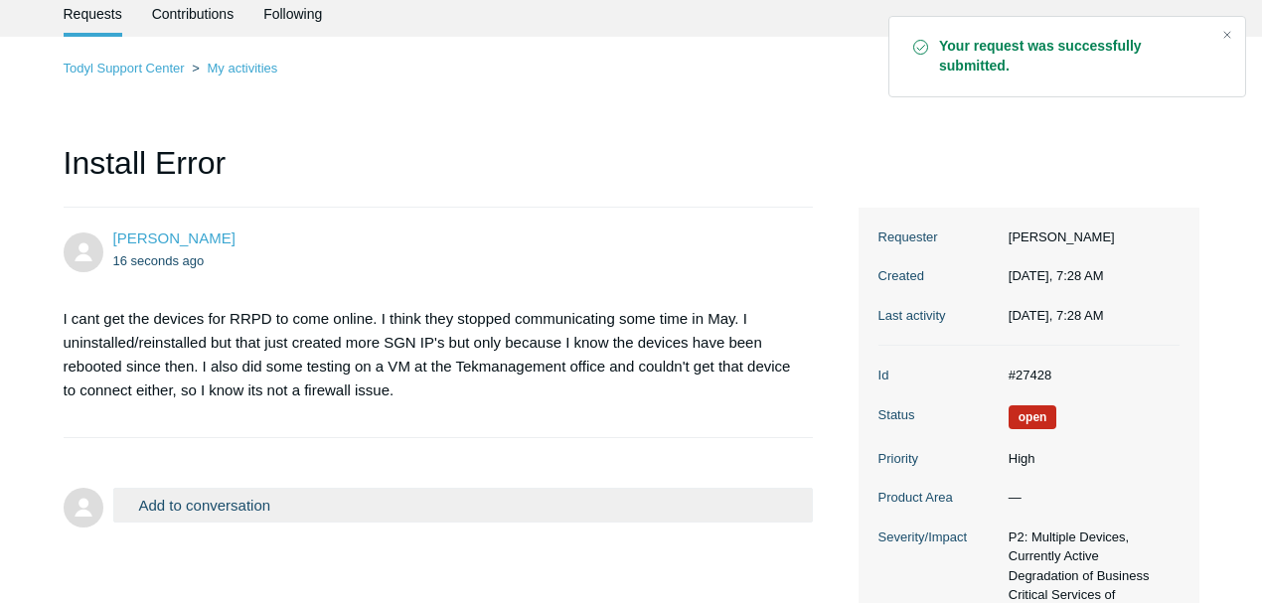
scroll to position [62, 0]
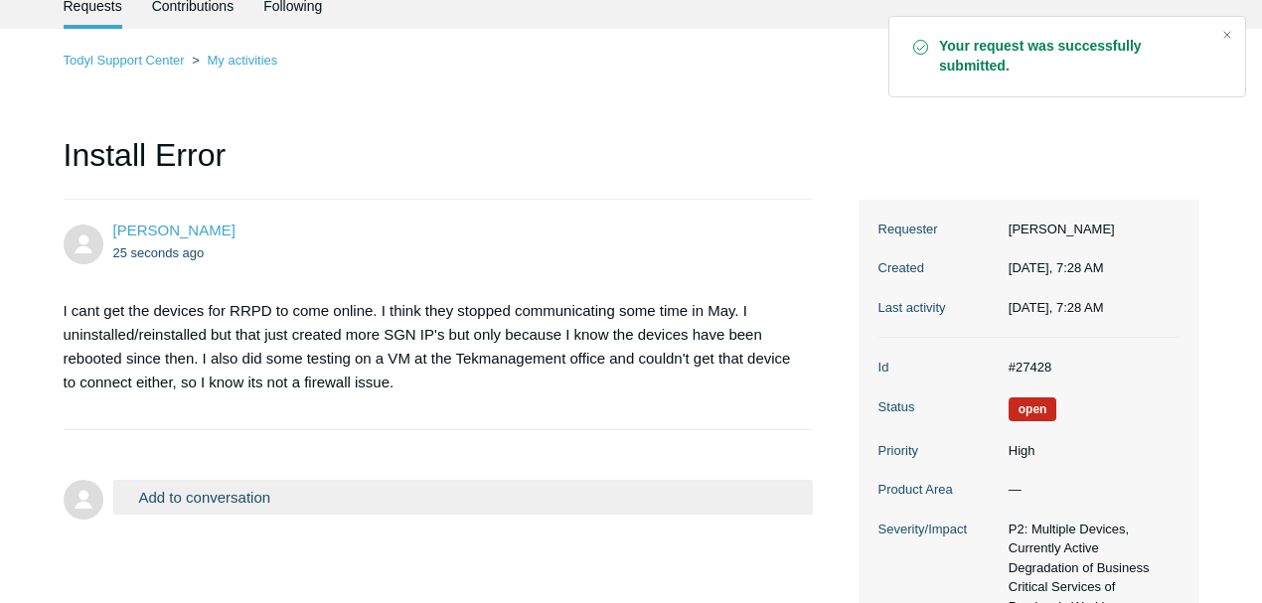
scroll to position [62, 0]
